Goal: Task Accomplishment & Management: Complete application form

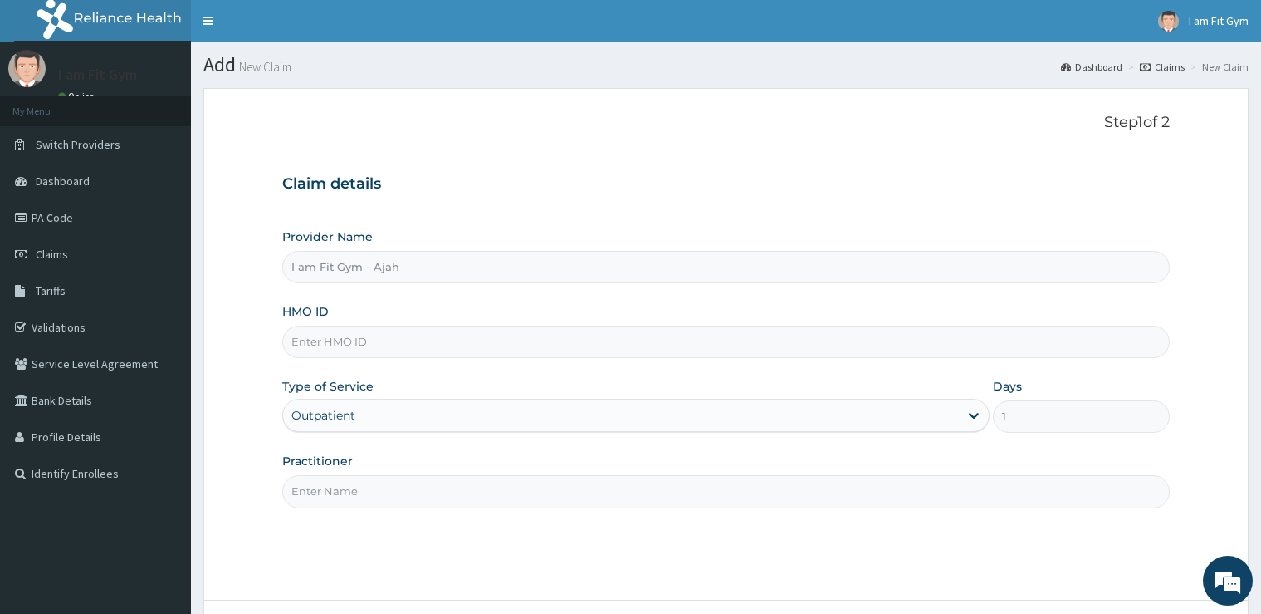
click at [526, 483] on input "Practitioner" at bounding box center [725, 491] width 887 height 32
type input "razzie"
click at [583, 337] on input "HMO ID" at bounding box center [725, 341] width 887 height 32
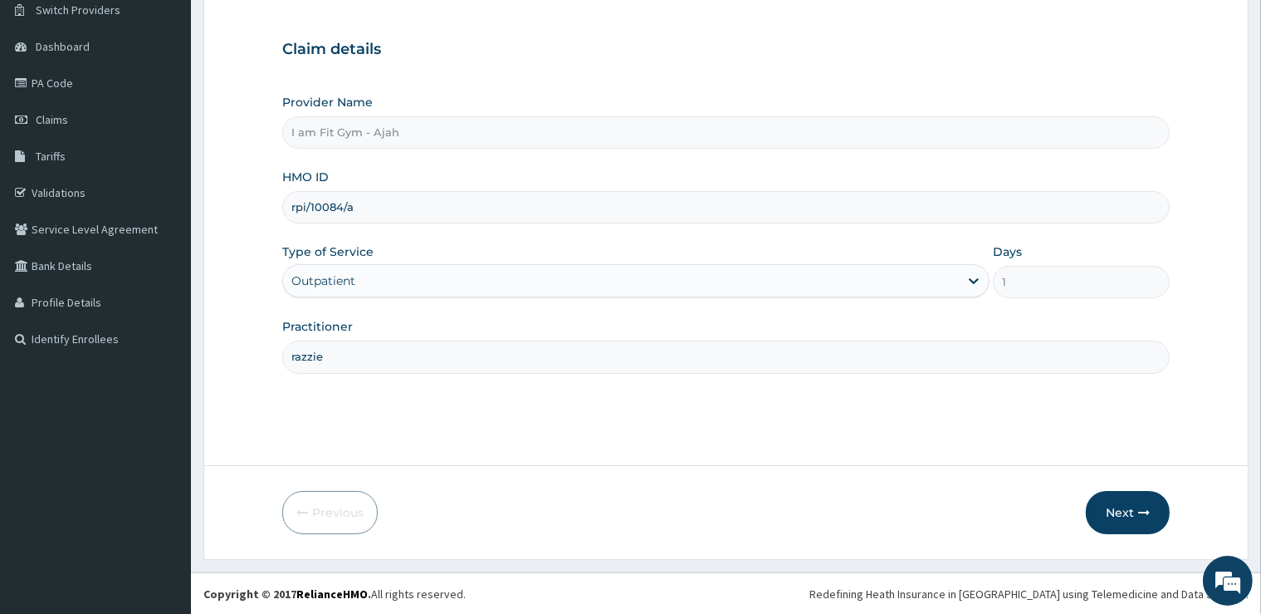
type input "rpi/10084/a"
click at [1142, 534] on form "Step 1 of 2 Claim details Provider Name I am Fit Gym - Ajah HMO ID rpi/10084/a …" at bounding box center [725, 256] width 1045 height 605
click at [1137, 509] on button "Next" at bounding box center [1128, 512] width 84 height 43
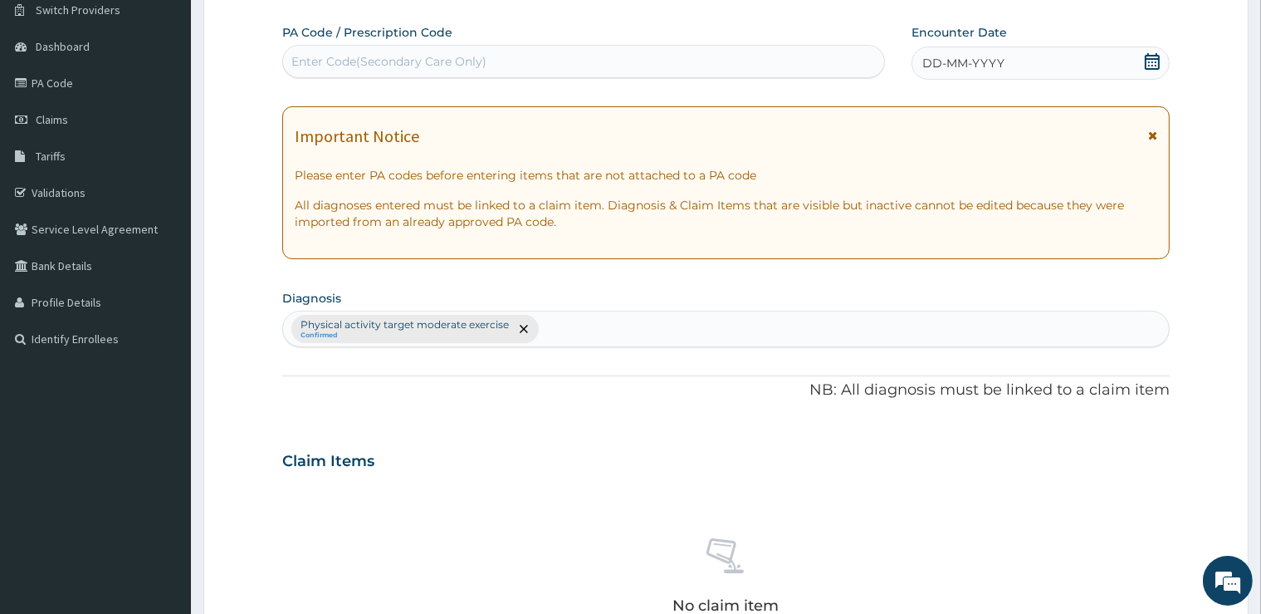
click at [1030, 48] on div "DD-MM-YYYY" at bounding box center [1041, 62] width 258 height 33
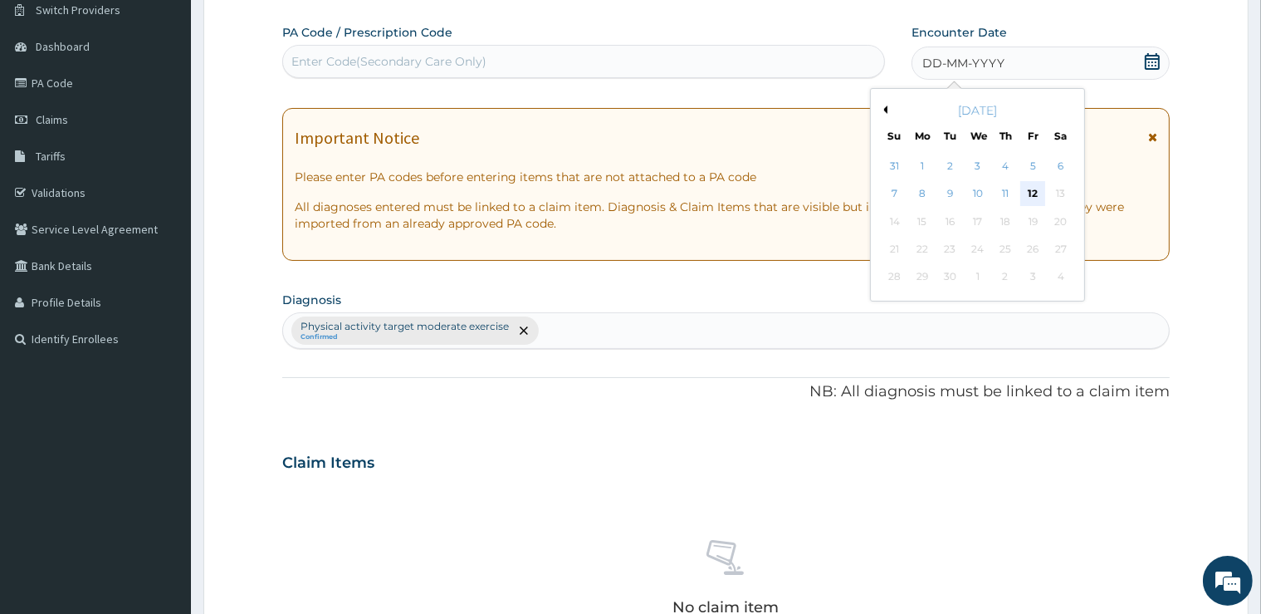
click at [1031, 194] on div "12" at bounding box center [1032, 194] width 25 height 25
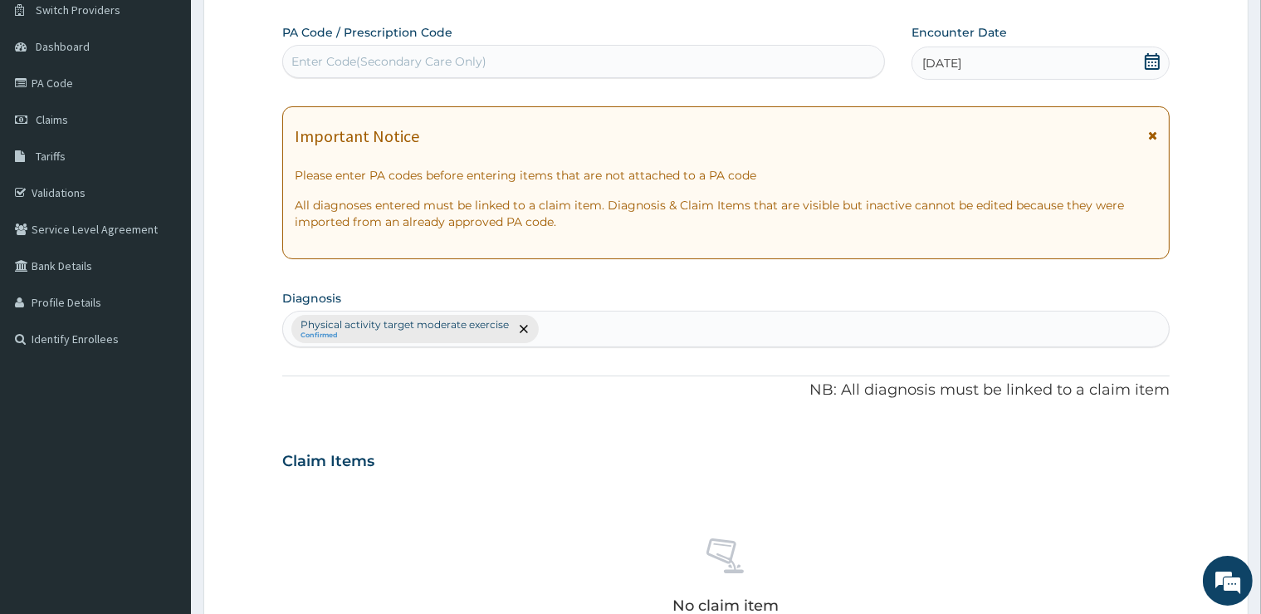
click at [829, 61] on div "Enter Code(Secondary Care Only)" at bounding box center [583, 61] width 601 height 27
type input "PA/02EACB"
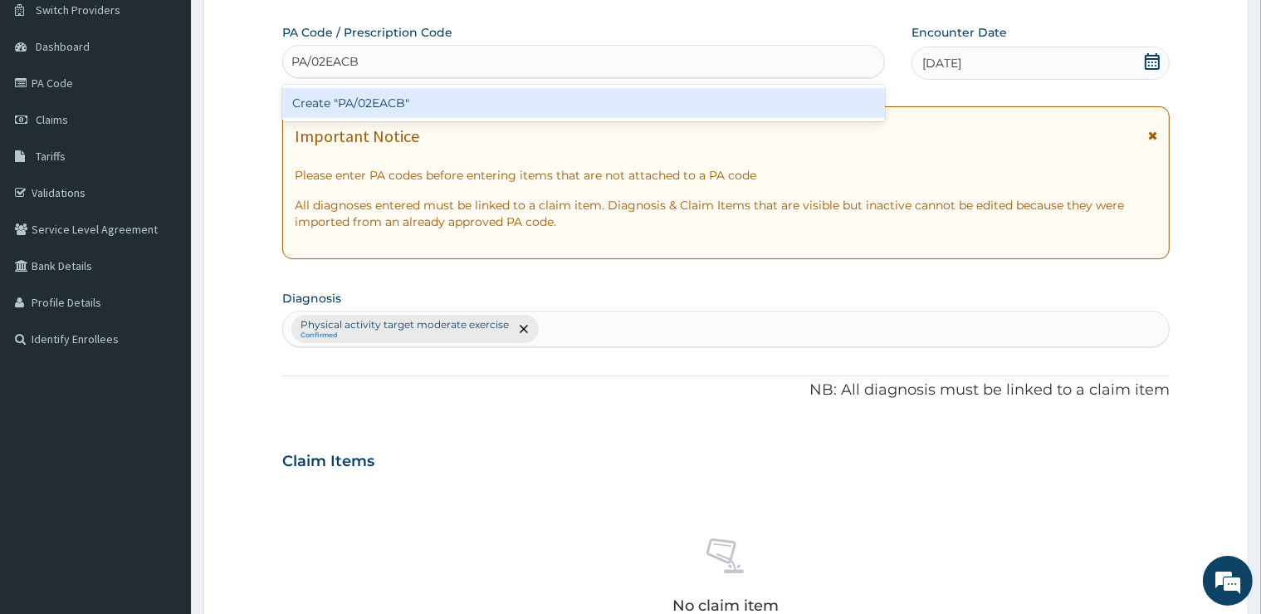
click at [812, 92] on div "Create "PA/02EACB"" at bounding box center [583, 103] width 603 height 30
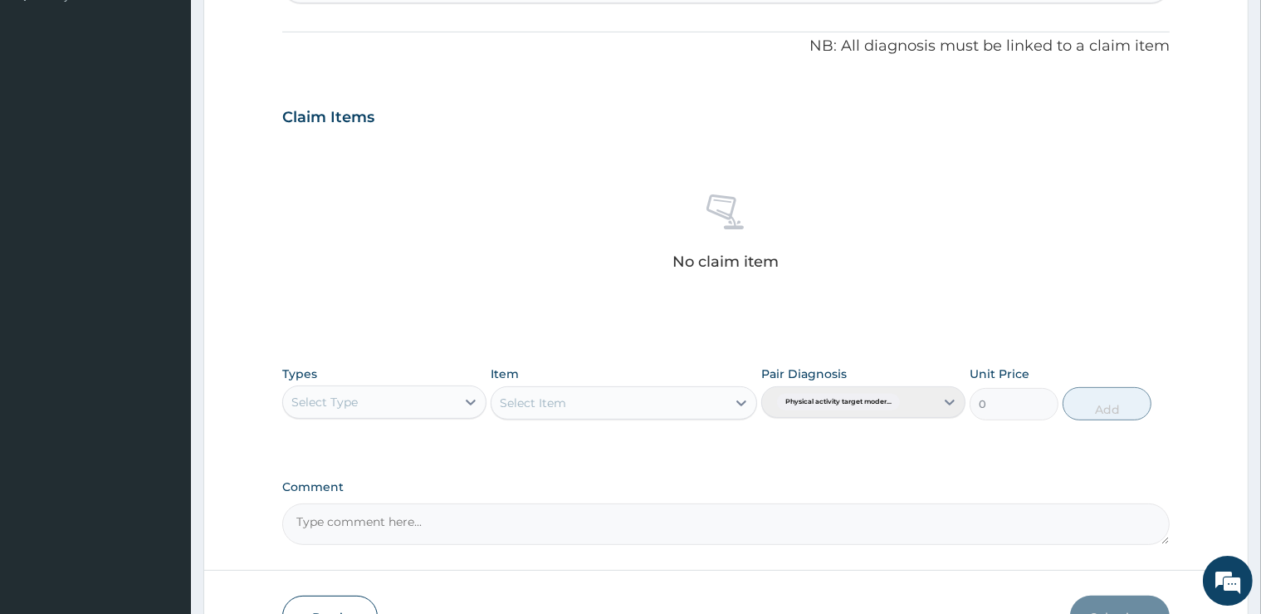
scroll to position [581, 0]
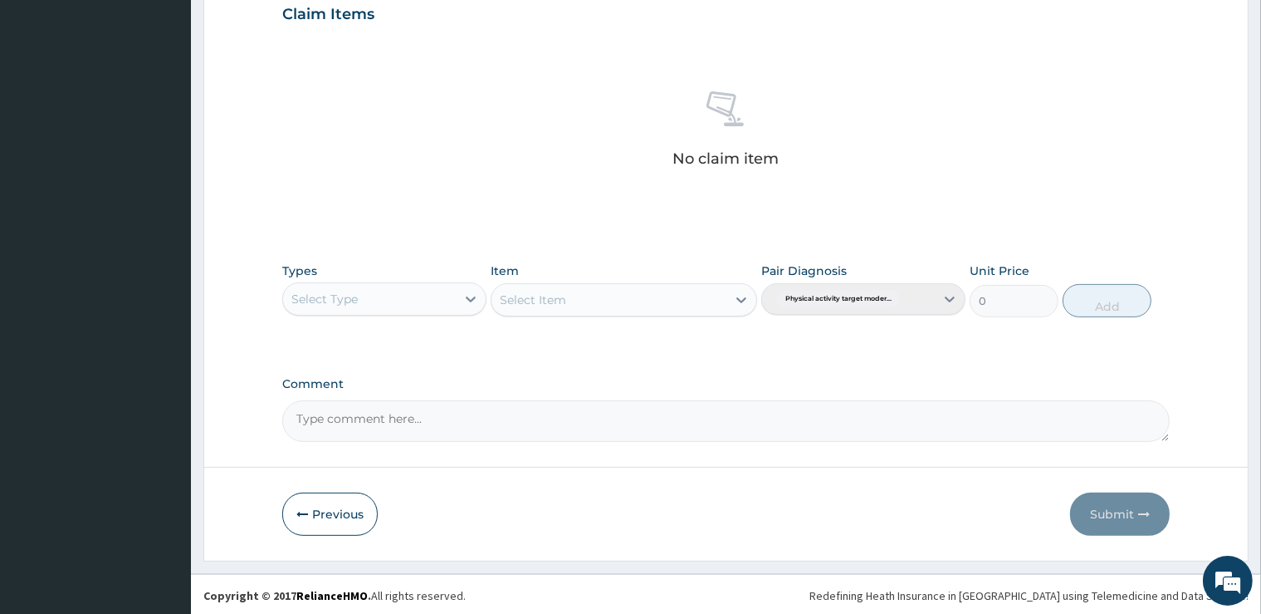
click at [310, 301] on div "Select Type" at bounding box center [324, 299] width 66 height 17
type input "gy"
click at [334, 347] on div "Gym" at bounding box center [384, 340] width 204 height 30
click at [516, 301] on div "Select Item" at bounding box center [533, 299] width 66 height 17
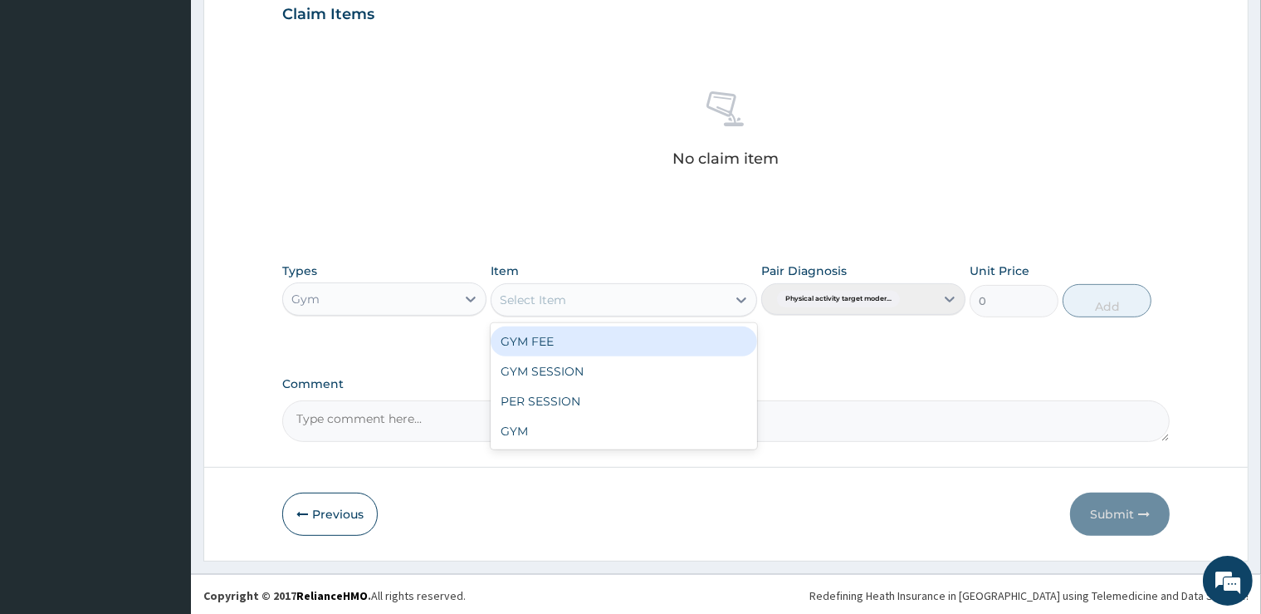
click at [522, 331] on div "GYM FEE" at bounding box center [624, 341] width 267 height 30
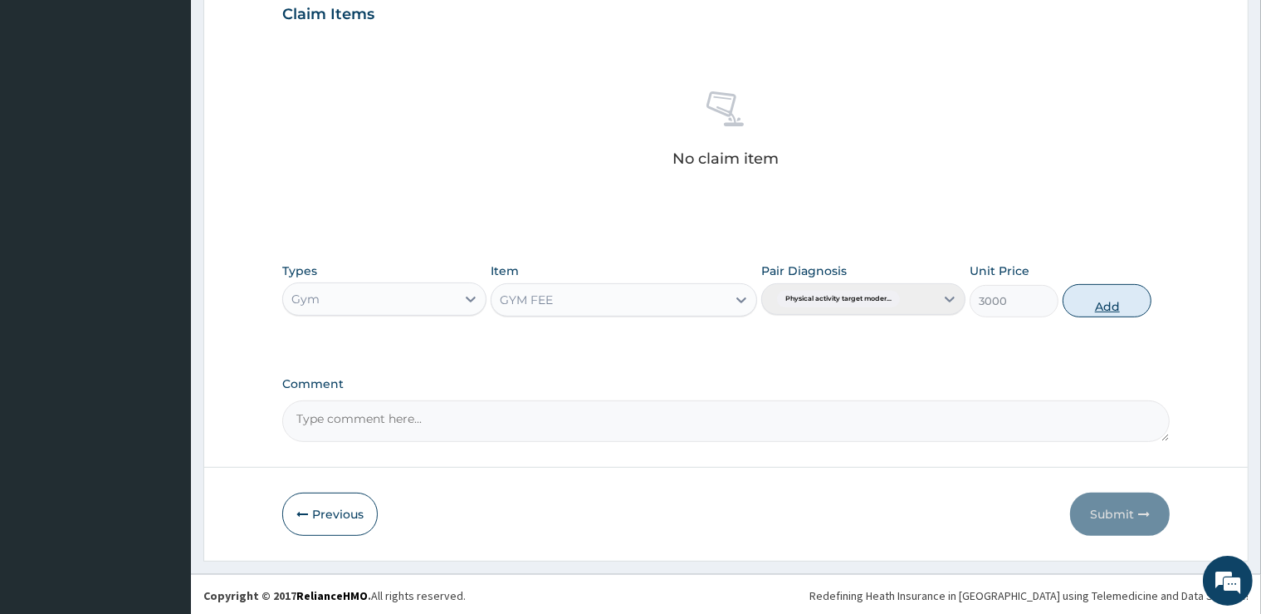
click at [1102, 309] on button "Add" at bounding box center [1107, 300] width 89 height 33
type input "0"
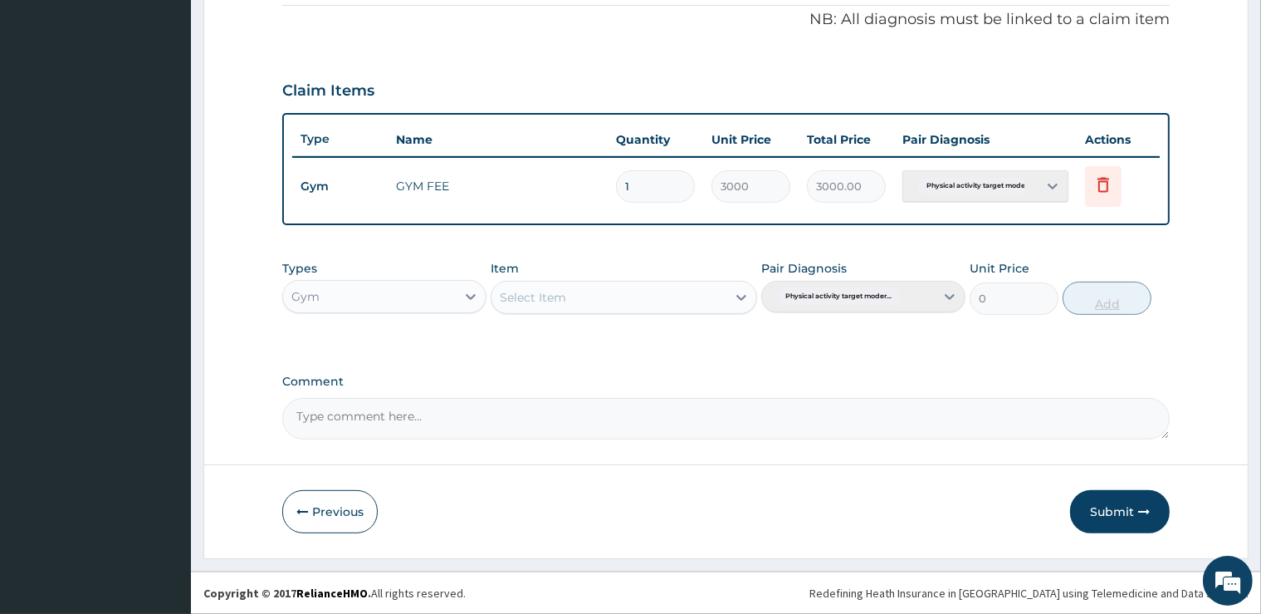
scroll to position [502, 0]
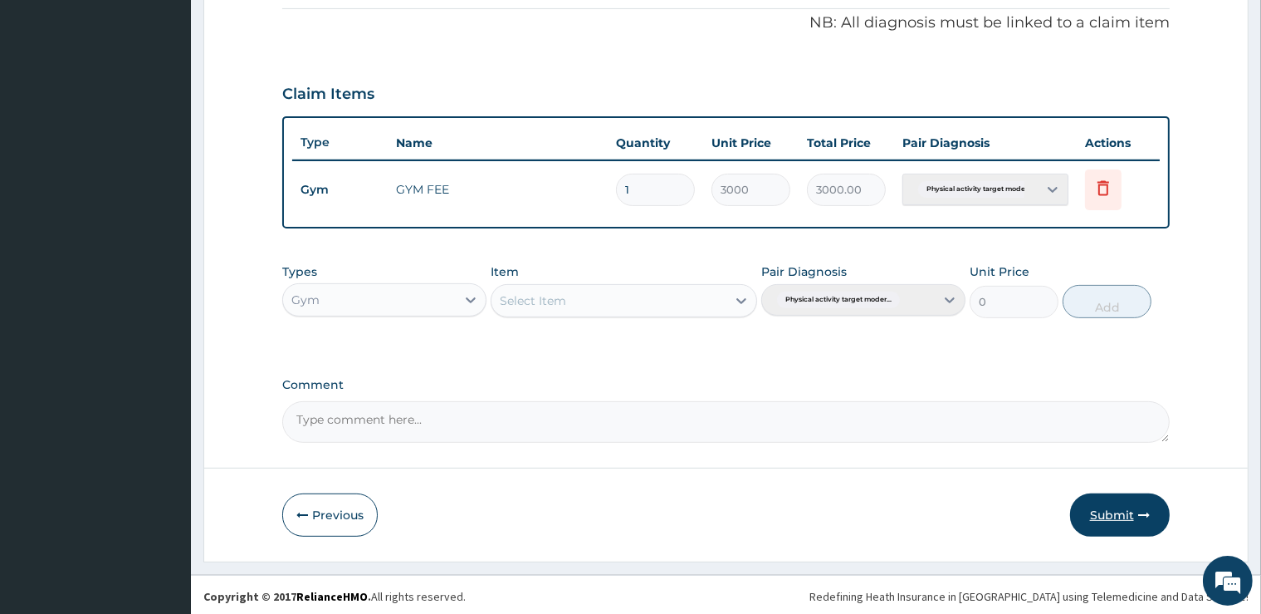
click at [1113, 511] on button "Submit" at bounding box center [1120, 514] width 100 height 43
